Goal: Task Accomplishment & Management: Use online tool/utility

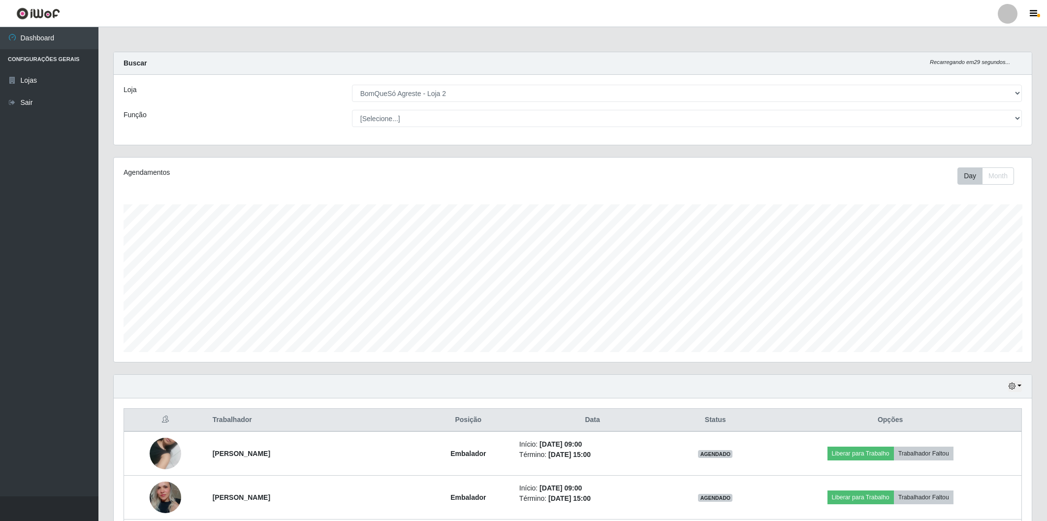
select select "214"
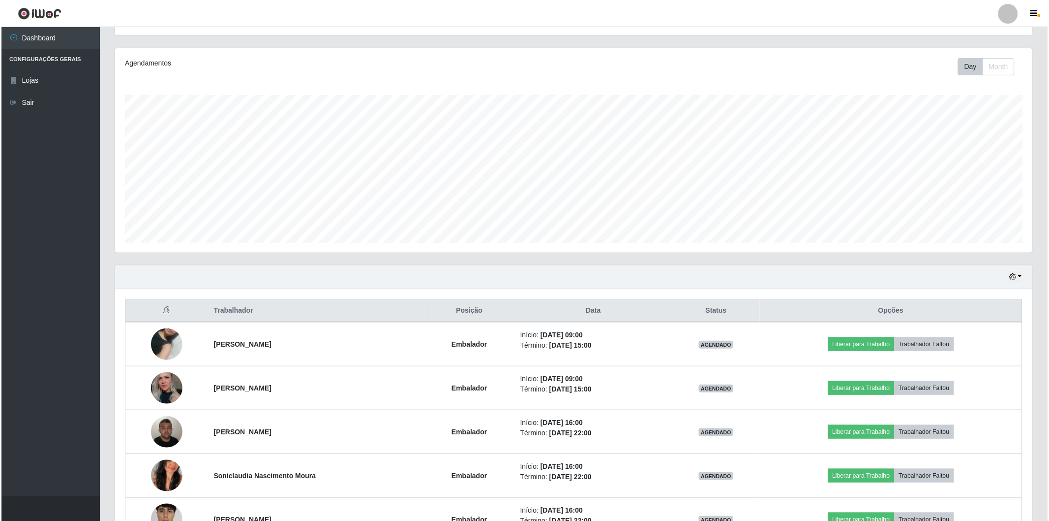
scroll to position [204, 918]
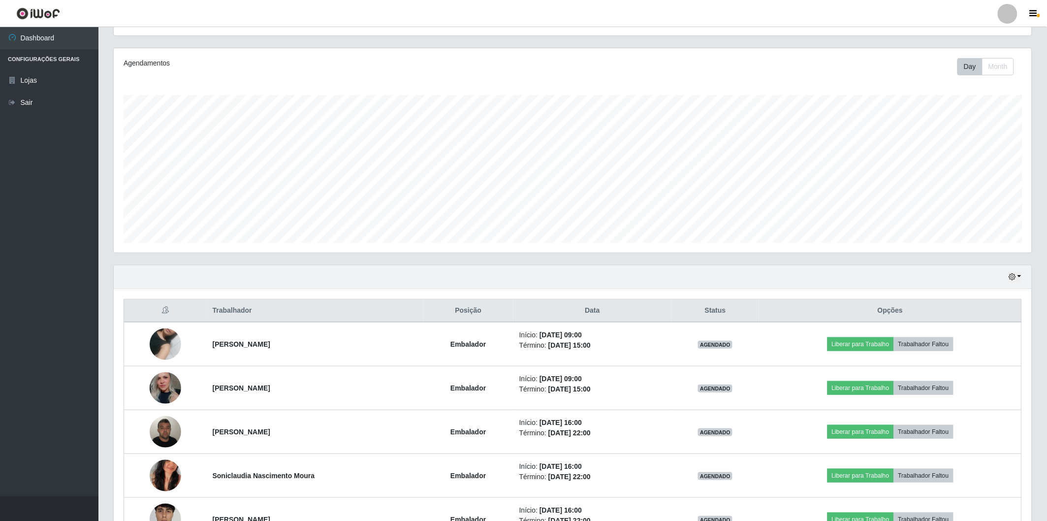
click at [178, 292] on div "Trabalhador Posição Data Status Opções [PERSON_NAME] Embalador Início: [DATE] 0…" at bounding box center [573, 420] width 918 height 262
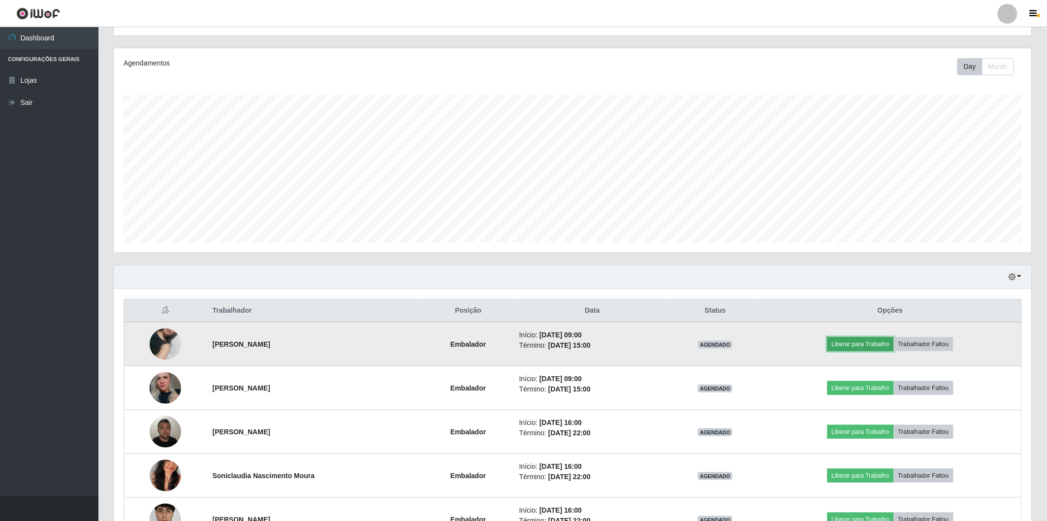
click at [840, 341] on button "Liberar para Trabalho" at bounding box center [860, 344] width 66 height 14
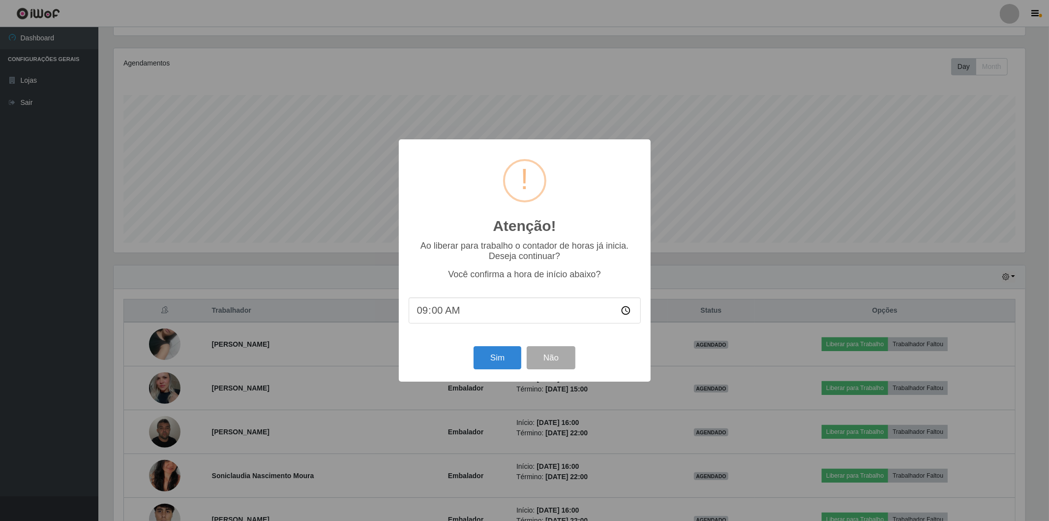
scroll to position [204, 912]
click at [504, 363] on button "Sim" at bounding box center [498, 357] width 48 height 23
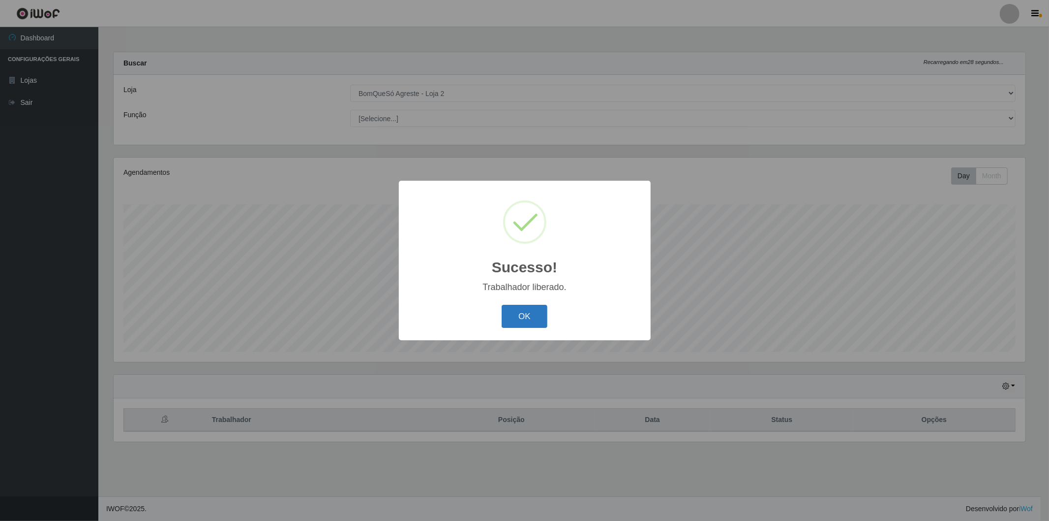
click at [522, 318] on button "OK" at bounding box center [525, 316] width 46 height 23
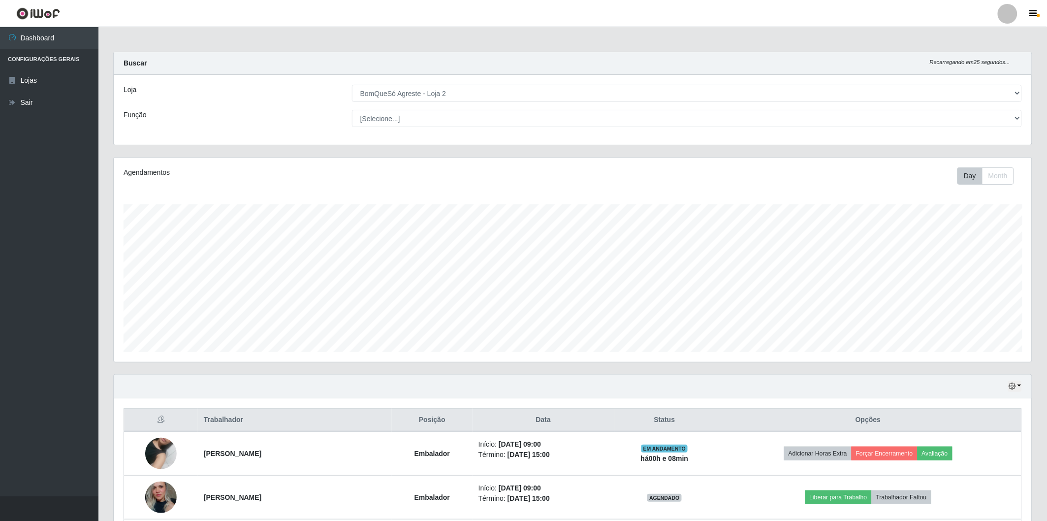
scroll to position [55, 0]
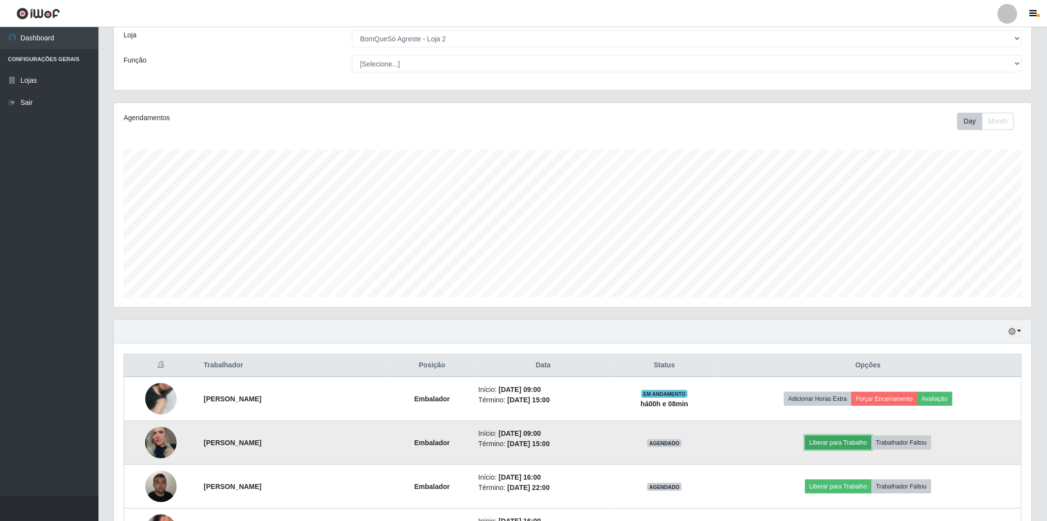
click at [836, 438] on button "Liberar para Trabalho" at bounding box center [838, 442] width 66 height 14
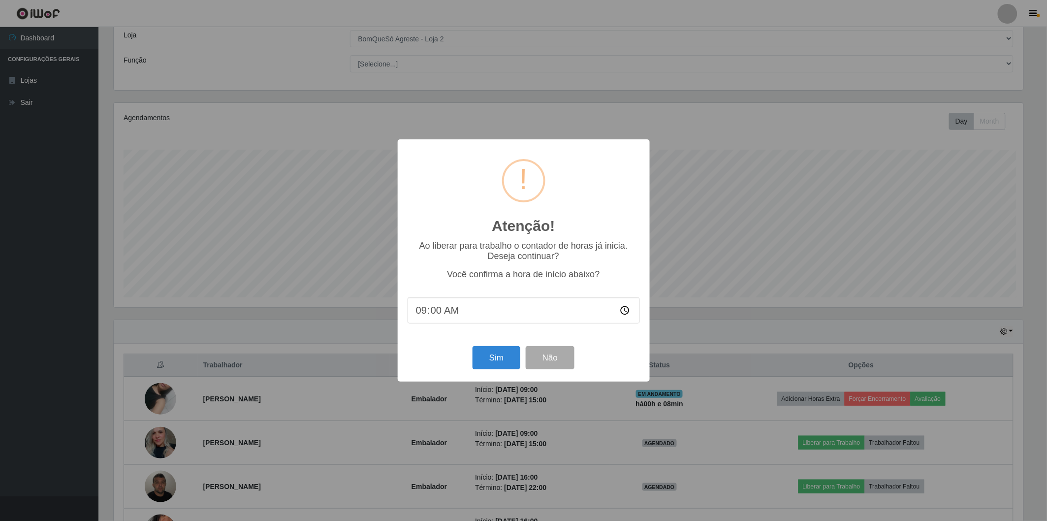
scroll to position [204, 912]
click at [498, 355] on button "Sim" at bounding box center [498, 357] width 48 height 23
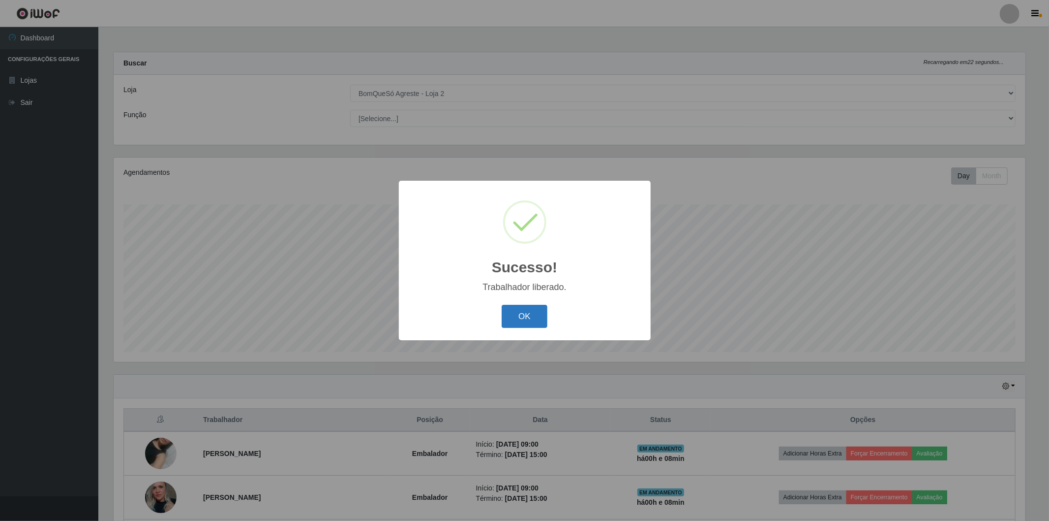
click at [522, 311] on button "OK" at bounding box center [525, 316] width 46 height 23
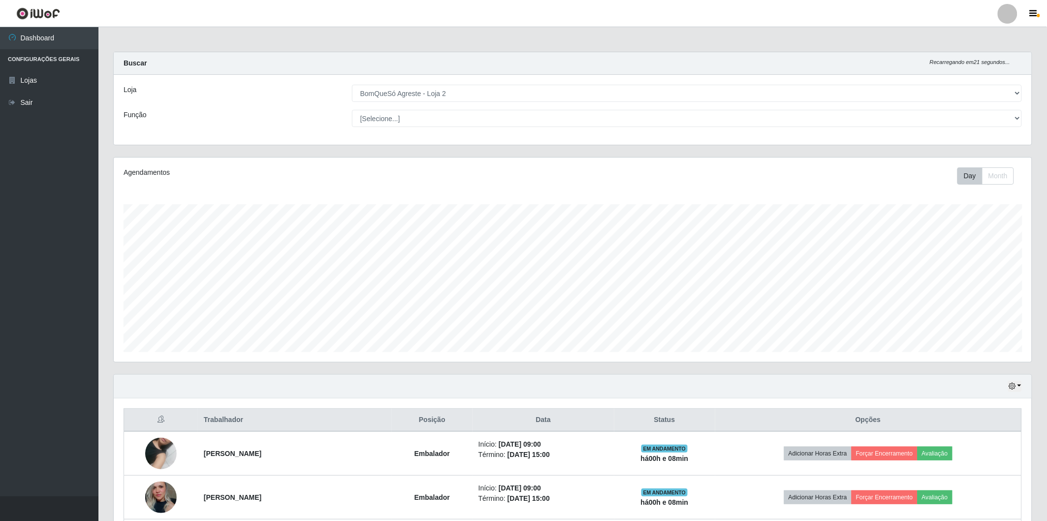
scroll to position [109, 0]
